Goal: Find specific fact: Find specific fact

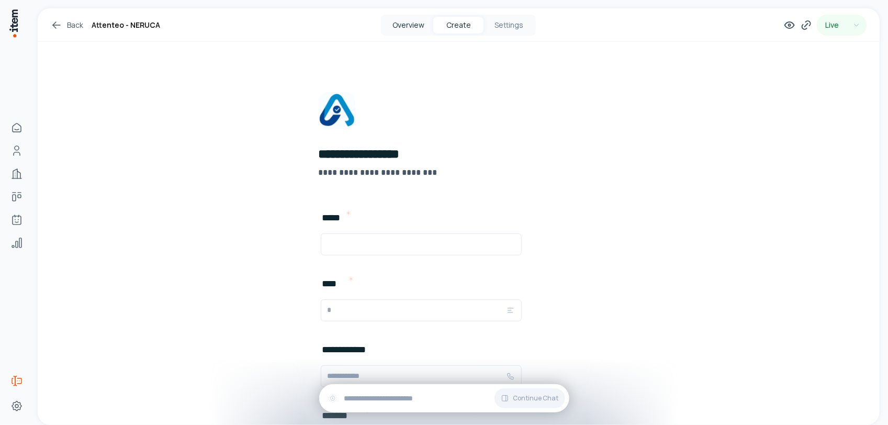
scroll to position [458, 0]
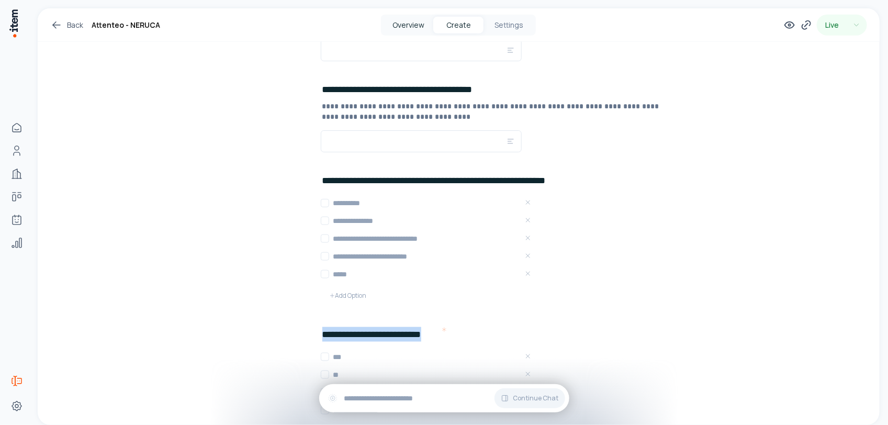
click at [412, 26] on button "Overview" at bounding box center [408, 25] width 50 height 17
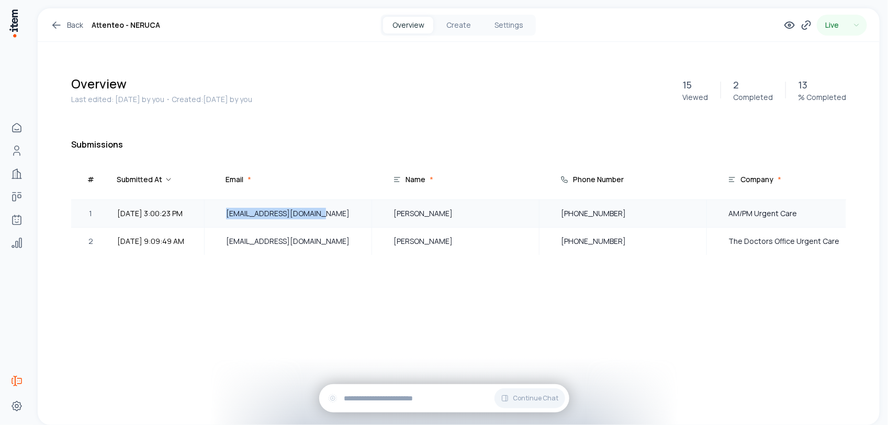
drag, startPoint x: 317, startPoint y: 215, endPoint x: 227, endPoint y: 215, distance: 90.0
click at [227, 215] on span "Cthek@urgentcarerus.com" at bounding box center [288, 214] width 124 height 12
copy span "Cthek@urgentcarerus.com"
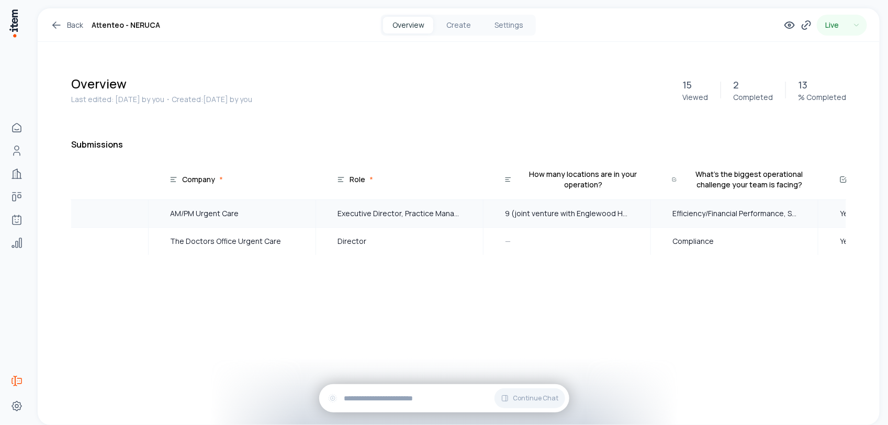
scroll to position [0, 559]
